Goal: Information Seeking & Learning: Find specific page/section

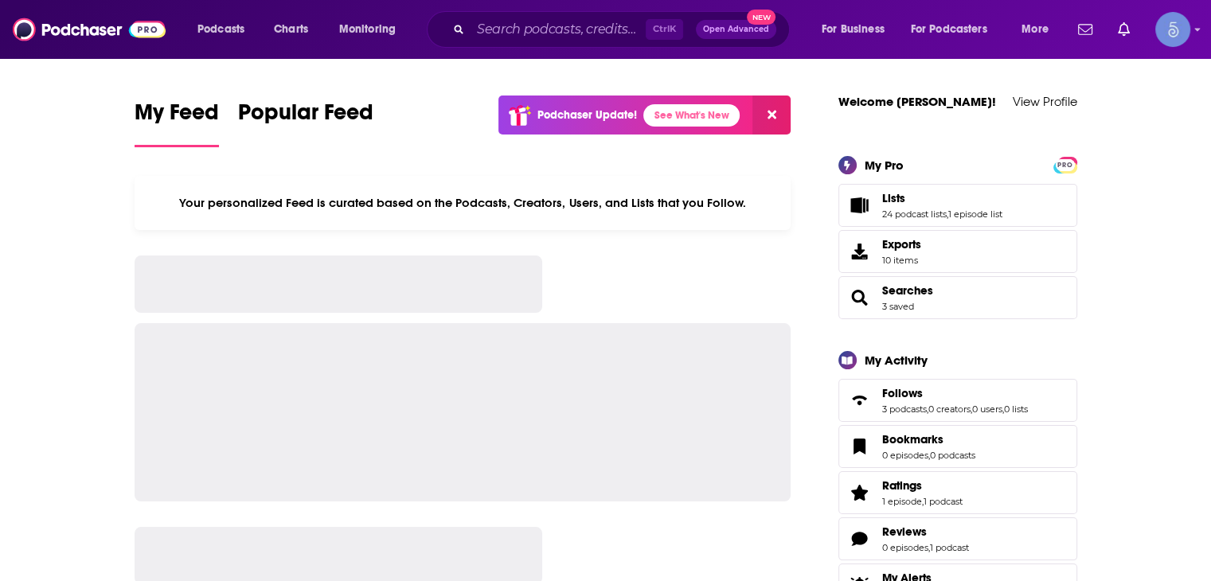
drag, startPoint x: 0, startPoint y: 0, endPoint x: 484, endPoint y: 34, distance: 485.2
click at [484, 33] on input "Search podcasts, credits, & more..." at bounding box center [557, 29] width 175 height 25
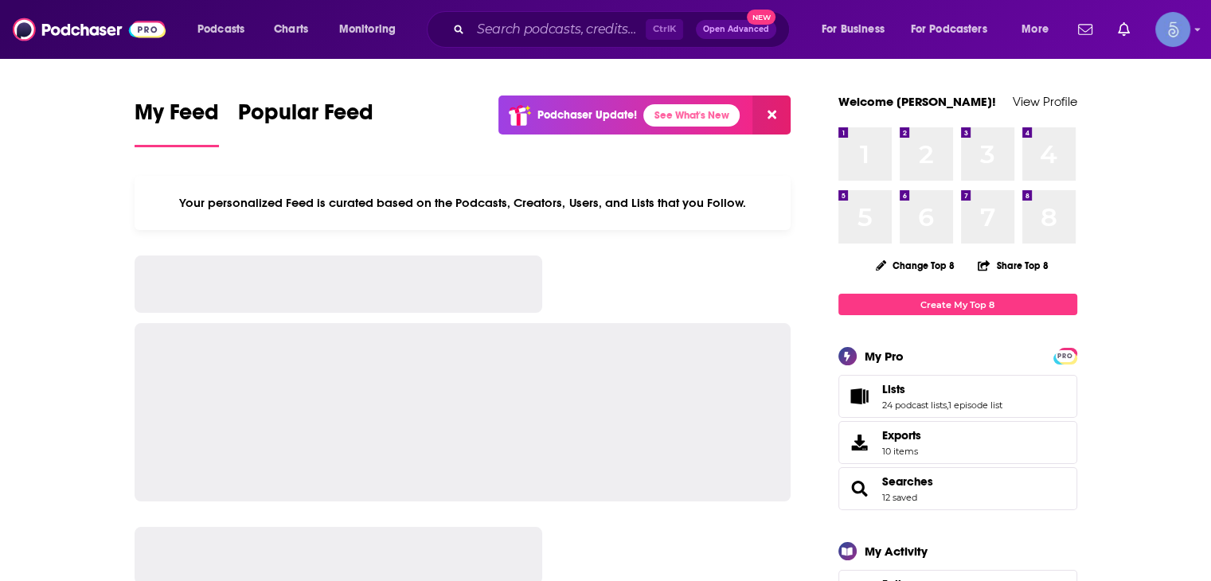
click at [514, 29] on input "Search podcasts, credits, & more..." at bounding box center [557, 29] width 175 height 25
click at [565, 34] on input "Search podcasts, credits, & more..." at bounding box center [557, 29] width 175 height 25
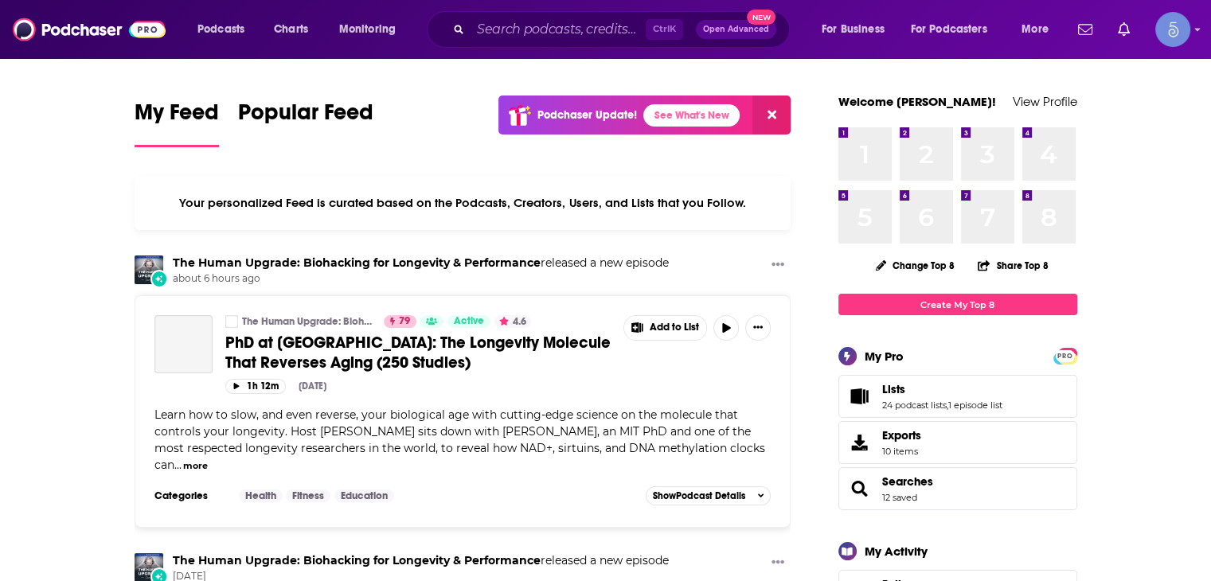
click at [568, 28] on input "Search podcasts, credits, & more..." at bounding box center [557, 29] width 175 height 25
click at [521, 21] on input "Search podcasts, credits, & more..." at bounding box center [557, 29] width 175 height 25
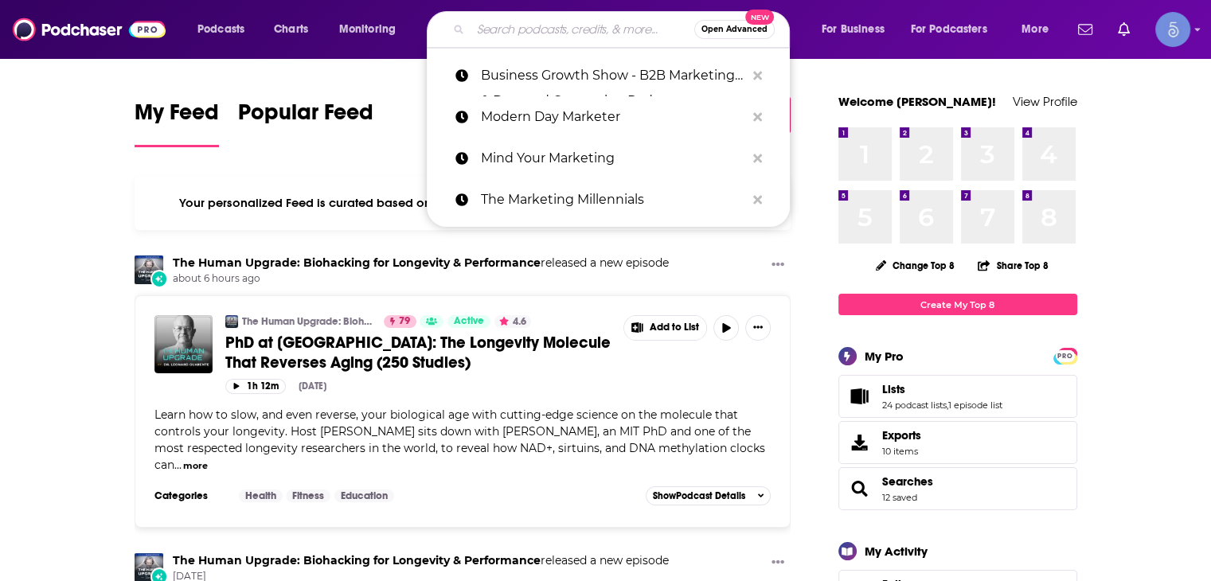
click at [554, 31] on input "Search podcasts, credits, & more..." at bounding box center [582, 29] width 224 height 25
paste input "[URL][DOMAIN_NAME]"
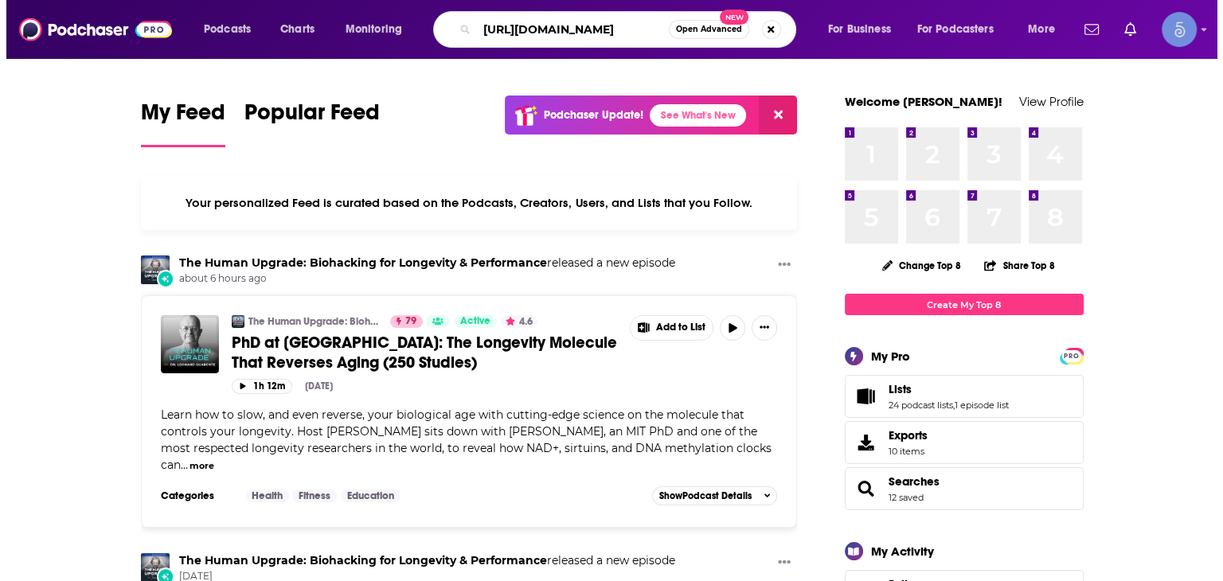
scroll to position [0, 411]
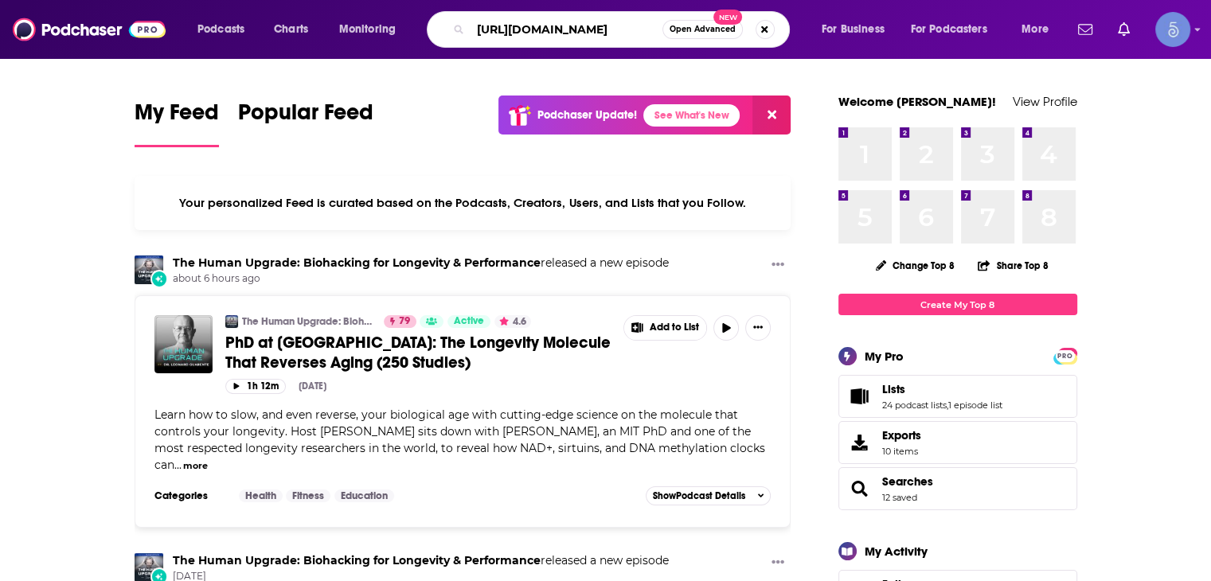
type input "[URL][DOMAIN_NAME]"
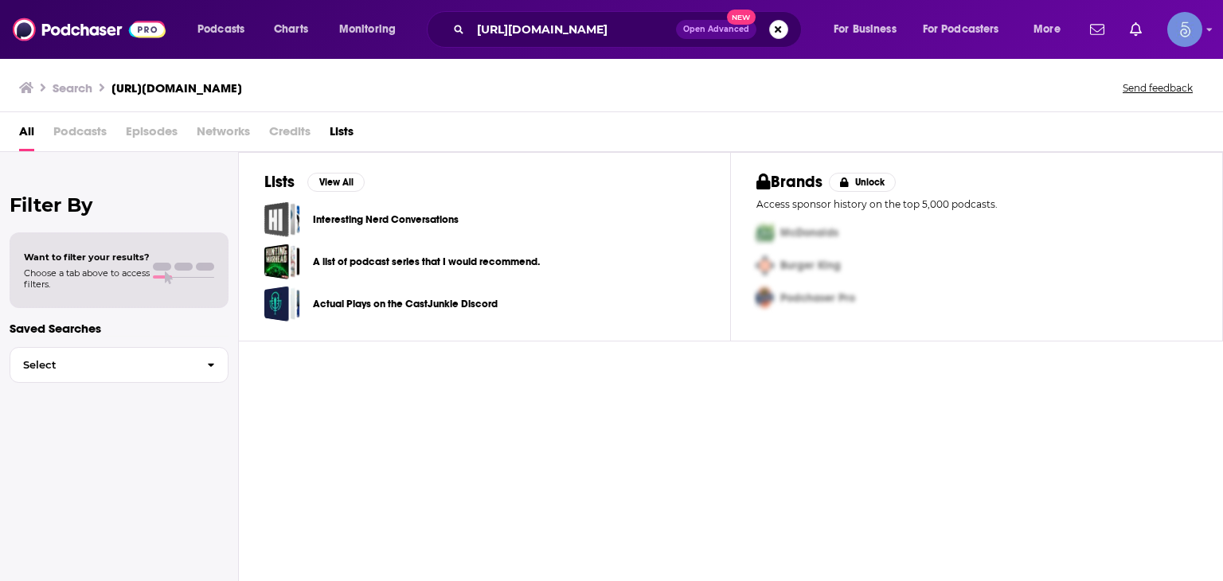
click at [780, 28] on button "Search podcasts, credits, & more..." at bounding box center [778, 29] width 19 height 19
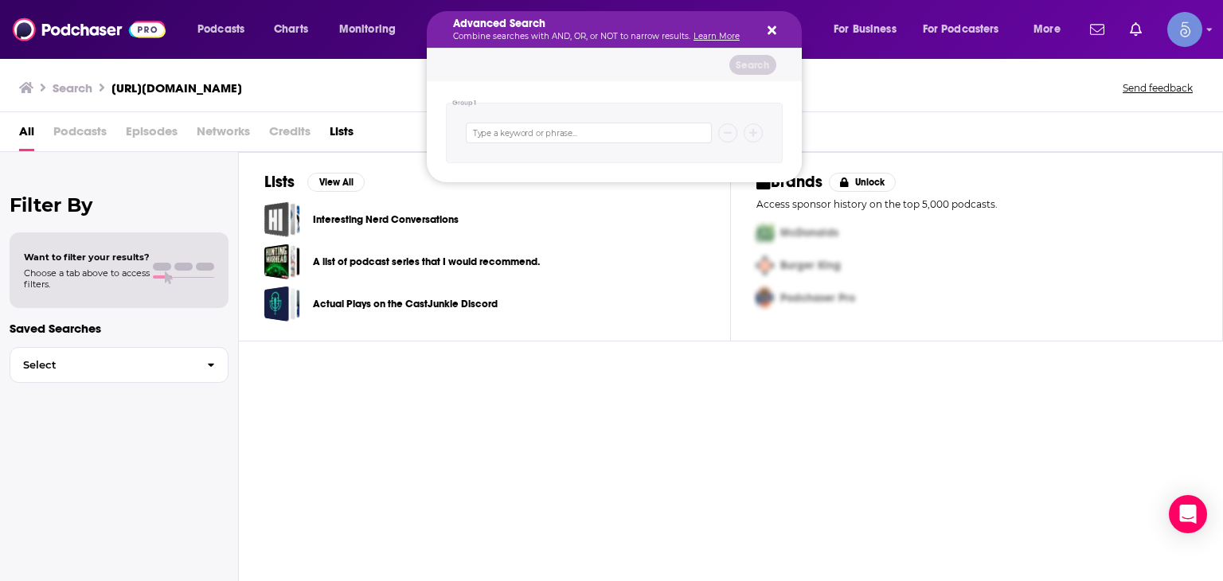
click at [767, 29] on icon "Search podcasts, credits, & more..." at bounding box center [771, 30] width 9 height 13
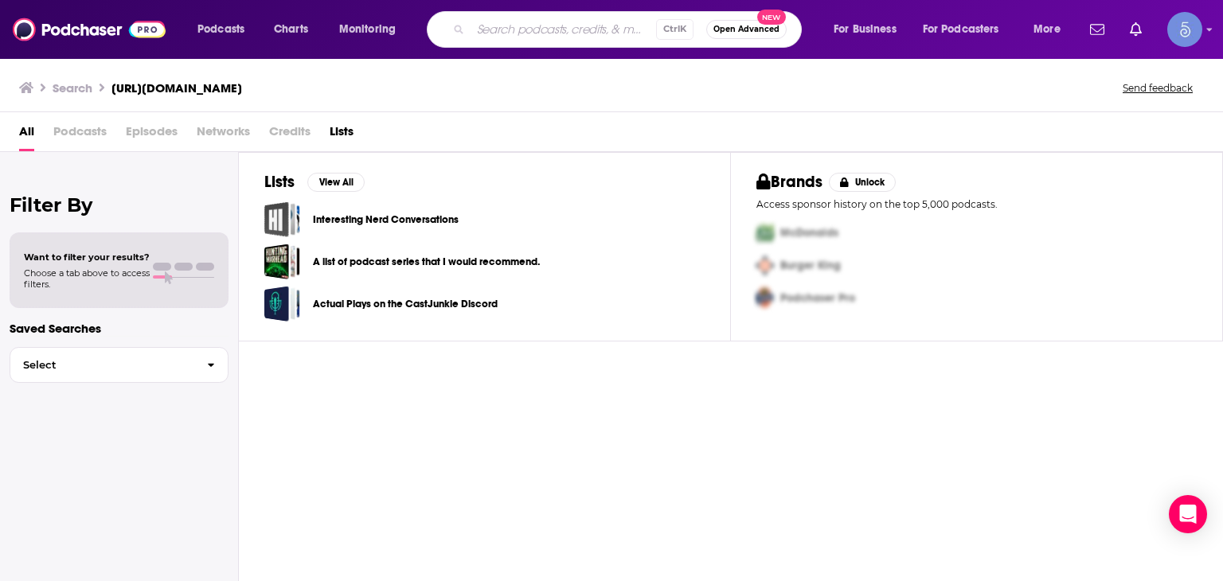
click at [580, 23] on input "Search podcasts, credits, & more..." at bounding box center [562, 29] width 185 height 25
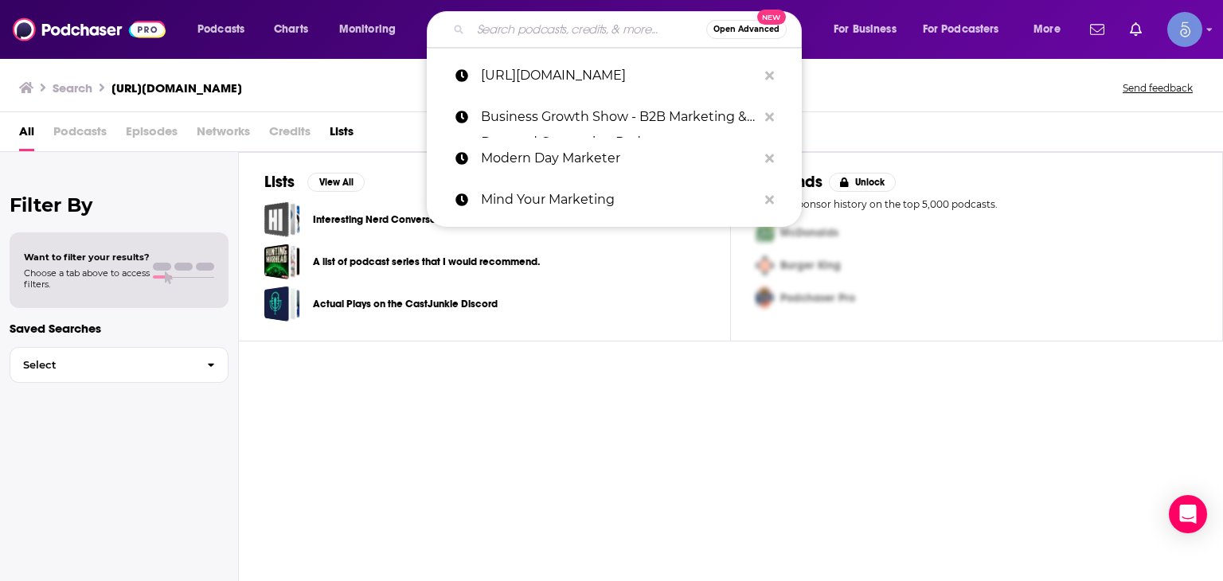
paste input "Redefining AI - Artificial Intelligence with Squirro"
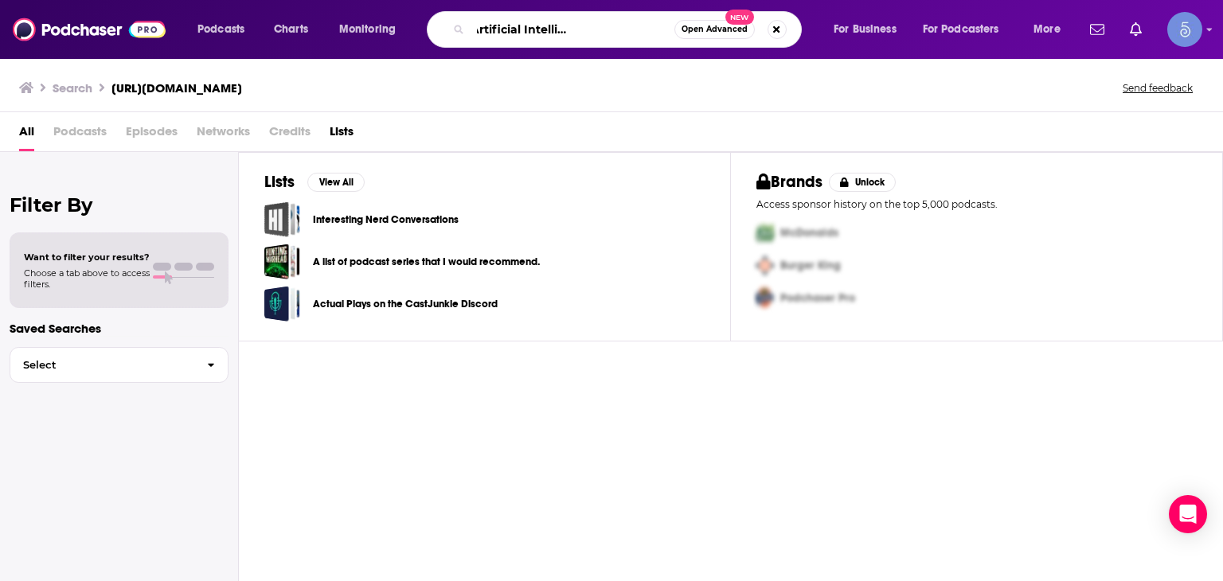
type input "Redefining AI - Artificial Intelligence with Squirro"
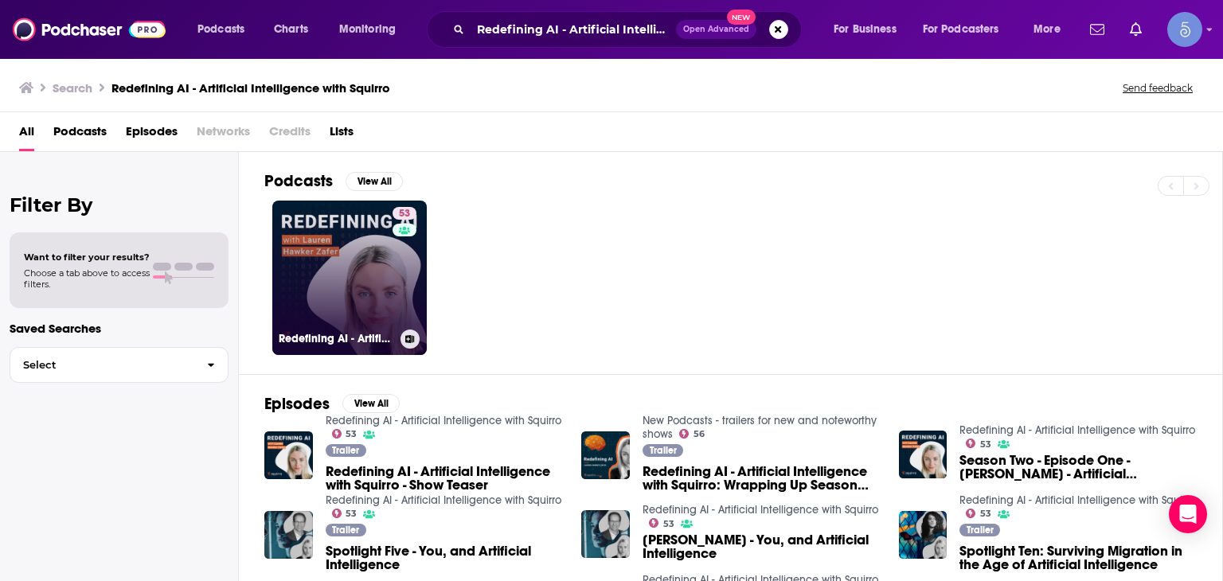
click at [340, 286] on link "53 Redefining AI - Artificial Intelligence with Squirro" at bounding box center [349, 278] width 154 height 154
